Goal: Information Seeking & Learning: Learn about a topic

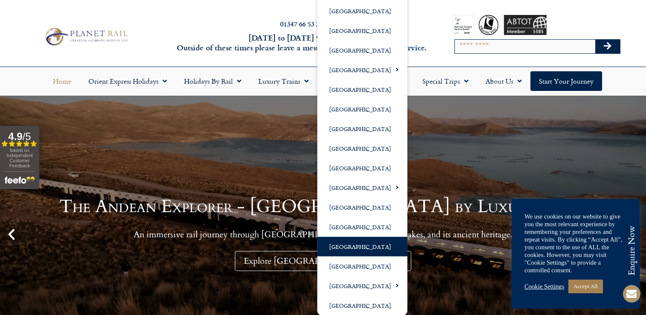
click at [343, 245] on link "[GEOGRAPHIC_DATA]" at bounding box center [362, 247] width 90 height 20
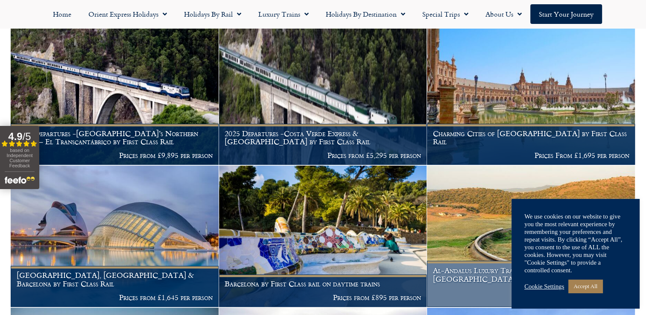
scroll to position [191, 0]
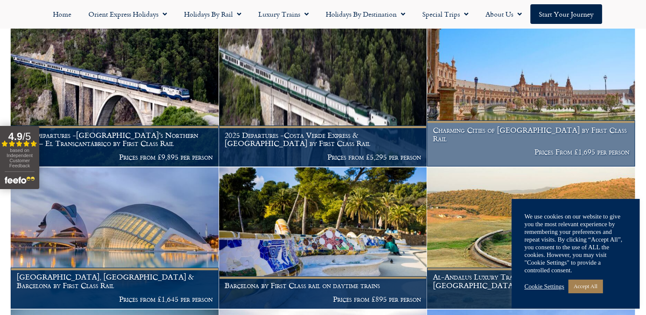
click at [518, 135] on h1 "Charming Cities of [GEOGRAPHIC_DATA] by First Class Rail" at bounding box center [531, 134] width 196 height 17
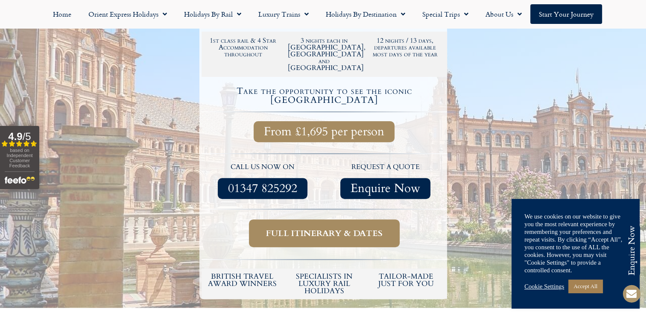
scroll to position [270, 0]
click at [311, 228] on span "Full itinerary & dates" at bounding box center [324, 233] width 117 height 11
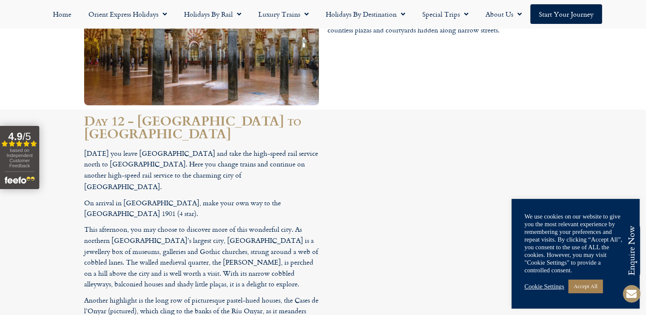
scroll to position [2526, 0]
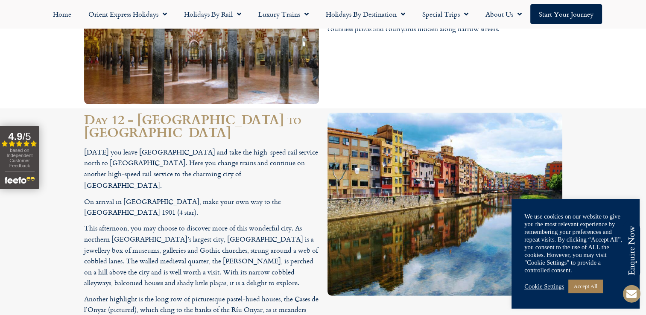
drag, startPoint x: 481, startPoint y: 218, endPoint x: 453, endPoint y: 221, distance: 27.4
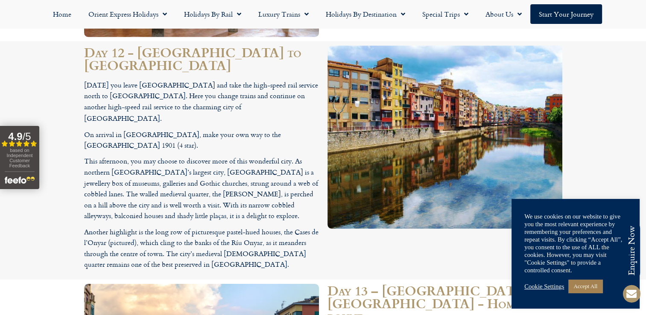
scroll to position [2593, 0]
click at [541, 286] on link "Cookie Settings" at bounding box center [544, 287] width 40 height 8
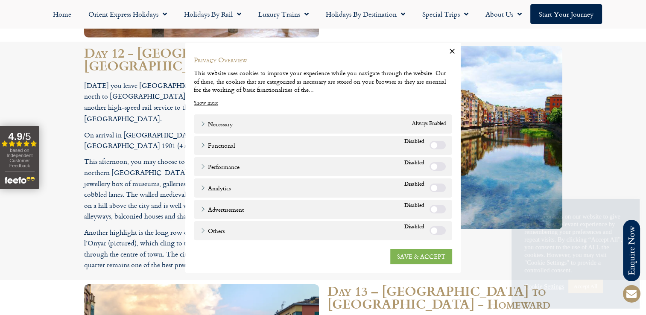
click at [418, 256] on link "SAVE & ACCEPT" at bounding box center [421, 256] width 62 height 15
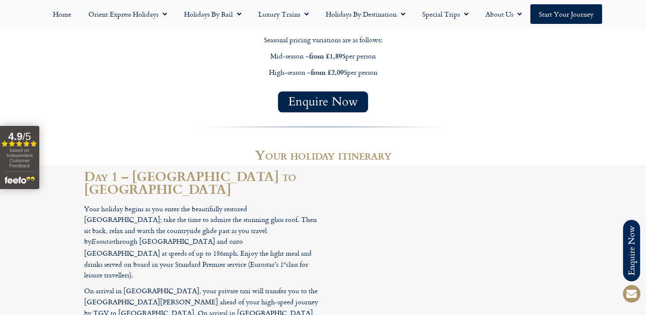
scroll to position [970, 0]
